Goal: Information Seeking & Learning: Learn about a topic

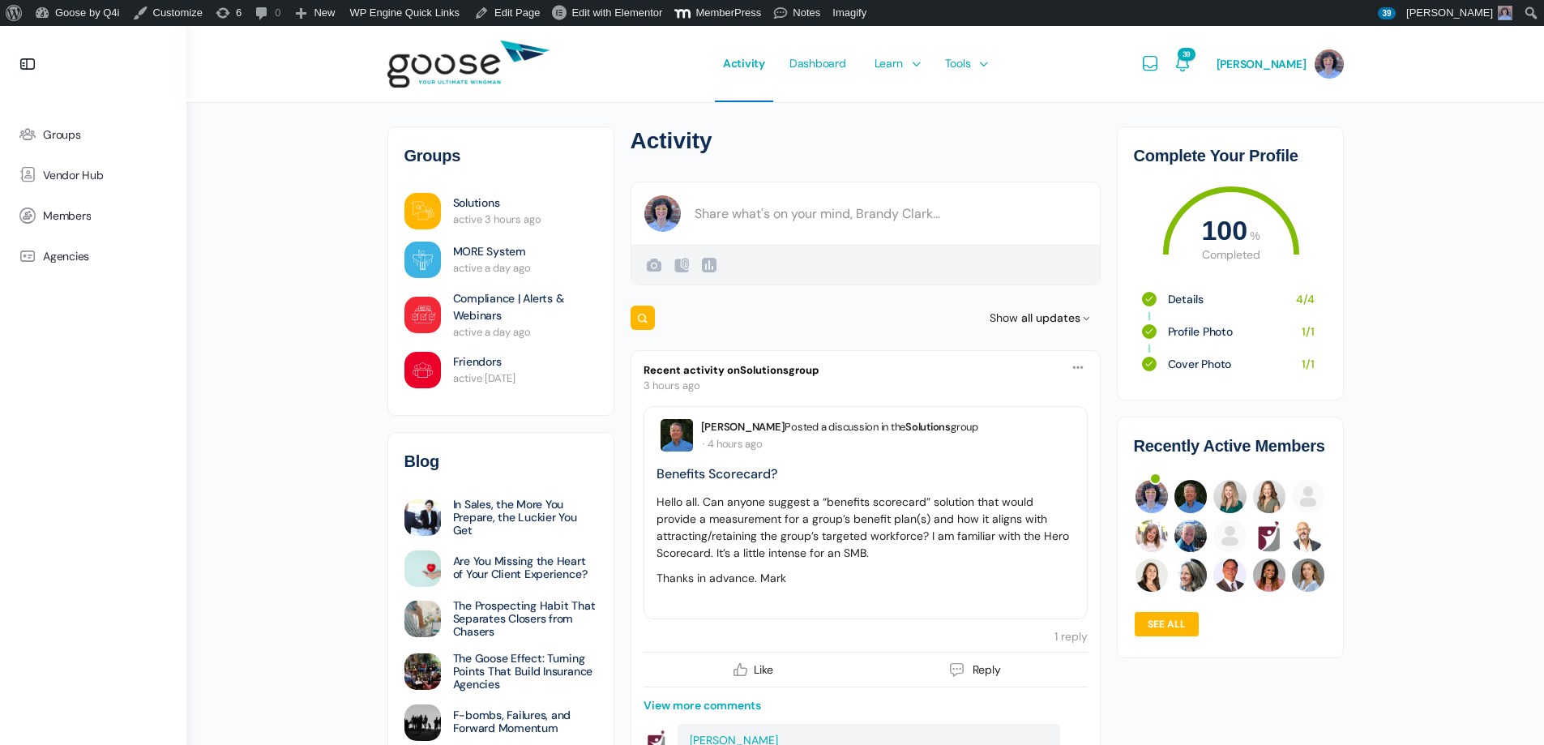
click at [913, 112] on span "Courses" at bounding box center [897, 111] width 41 height 15
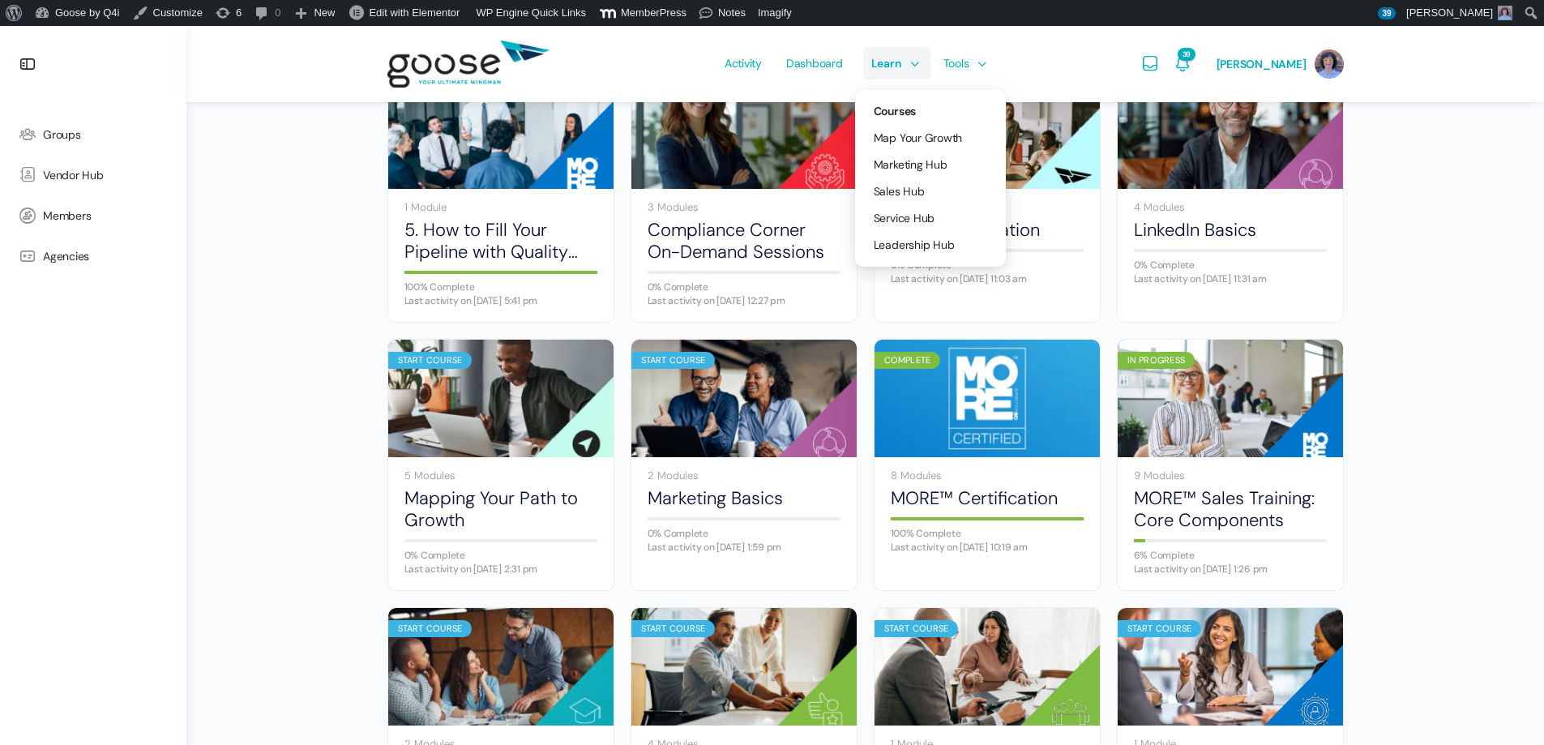
scroll to position [461, 0]
